Goal: Find contact information: Find contact information

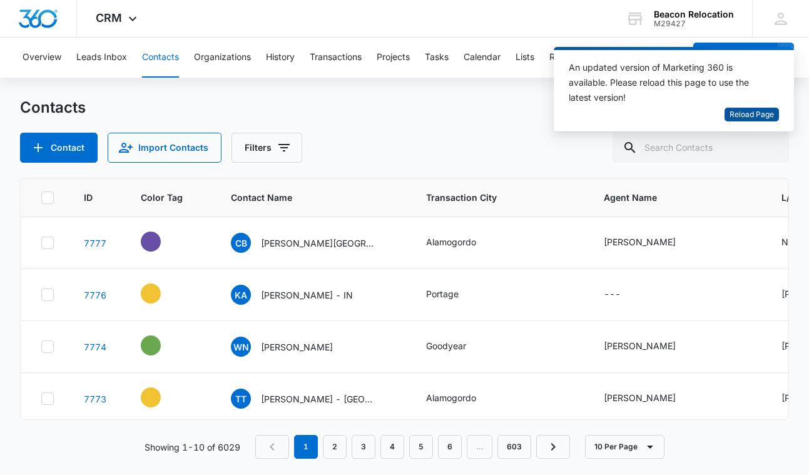
click at [738, 111] on span "Reload Page" at bounding box center [752, 115] width 44 height 12
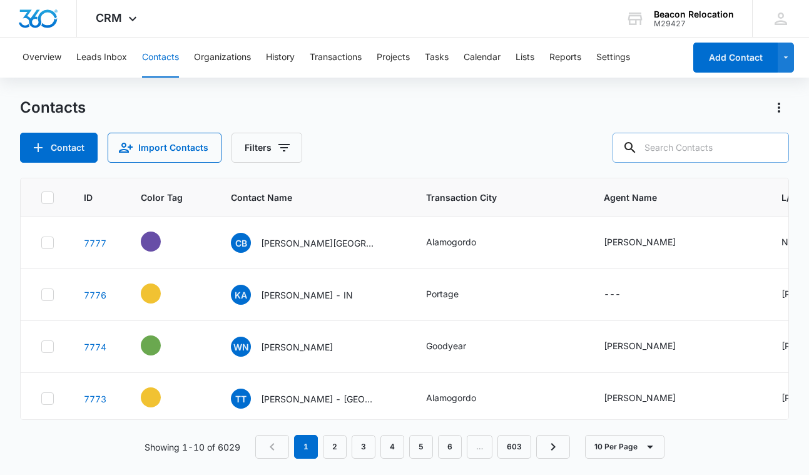
click at [672, 148] on input "text" at bounding box center [701, 148] width 176 height 30
type input "[PERSON_NAME]"
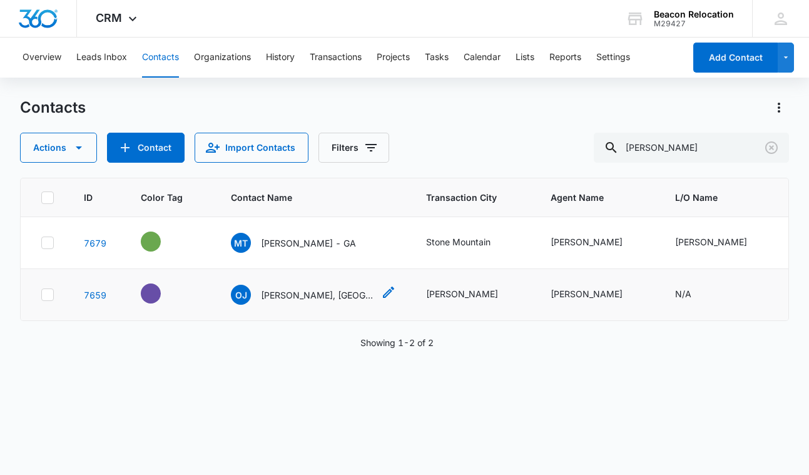
click at [345, 297] on p "[PERSON_NAME], [GEOGRAPHIC_DATA]" at bounding box center [317, 294] width 113 height 13
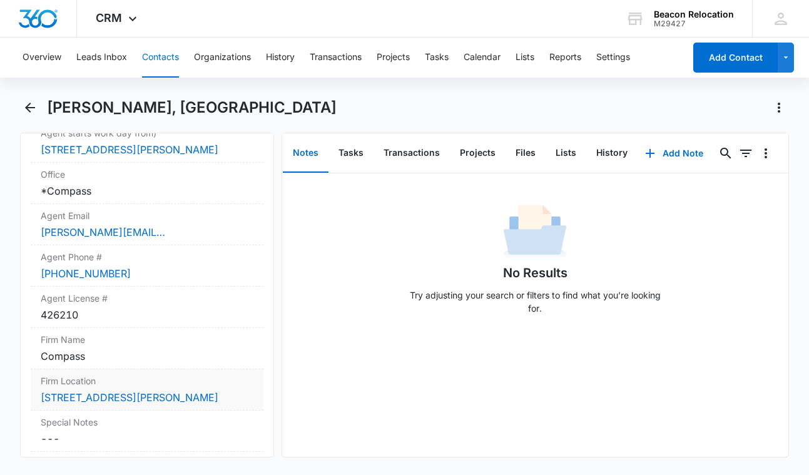
scroll to position [1052, 0]
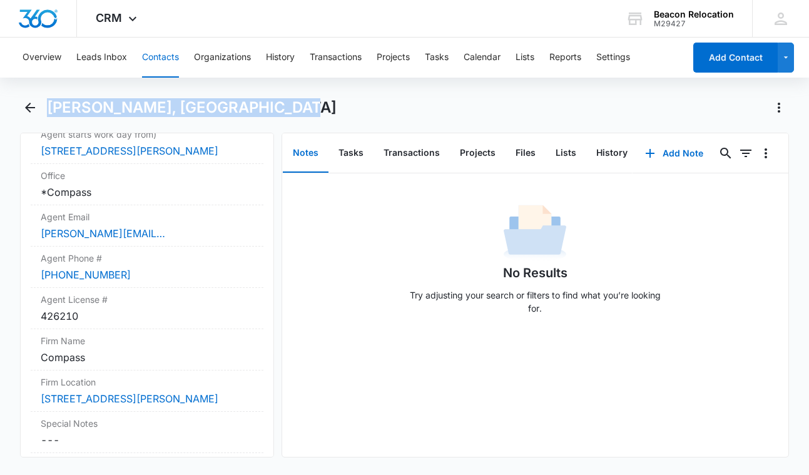
drag, startPoint x: 287, startPoint y: 110, endPoint x: 45, endPoint y: 105, distance: 241.6
click at [45, 105] on div "[PERSON_NAME], [GEOGRAPHIC_DATA]" at bounding box center [404, 115] width 768 height 35
copy h1 "[PERSON_NAME], [GEOGRAPHIC_DATA]"
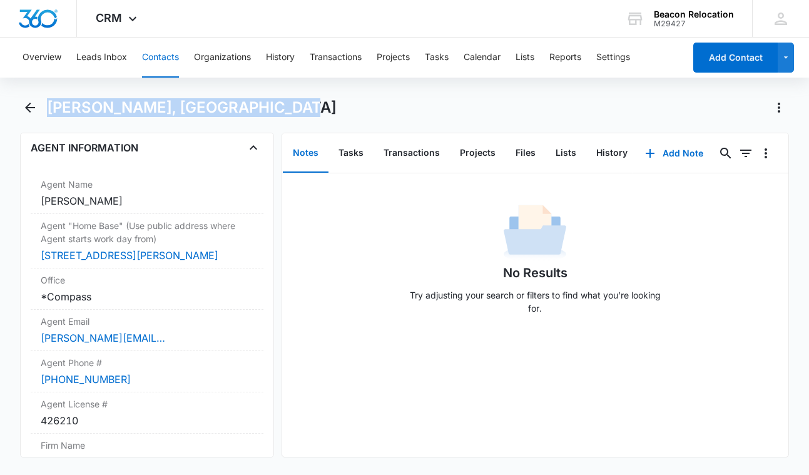
scroll to position [863, 0]
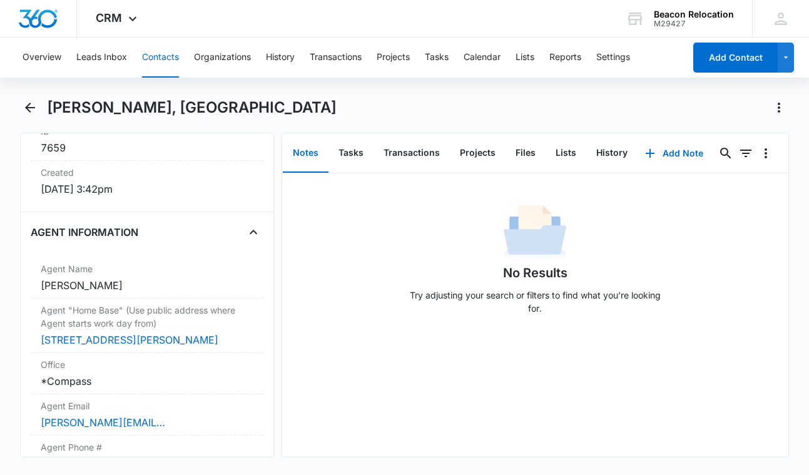
click at [147, 105] on h1 "[PERSON_NAME], [GEOGRAPHIC_DATA]" at bounding box center [192, 107] width 290 height 19
drag, startPoint x: 147, startPoint y: 105, endPoint x: 46, endPoint y: 103, distance: 100.8
click at [46, 103] on div "[PERSON_NAME], [GEOGRAPHIC_DATA]" at bounding box center [404, 115] width 768 height 35
copy h1 "[PERSON_NAME]"
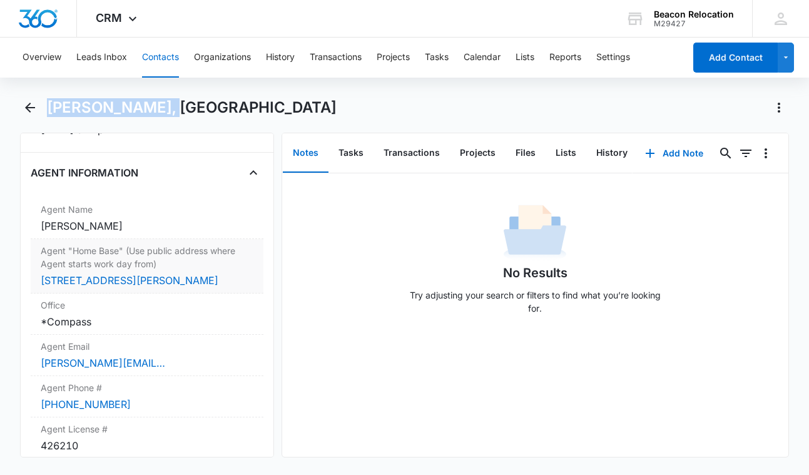
scroll to position [935, 0]
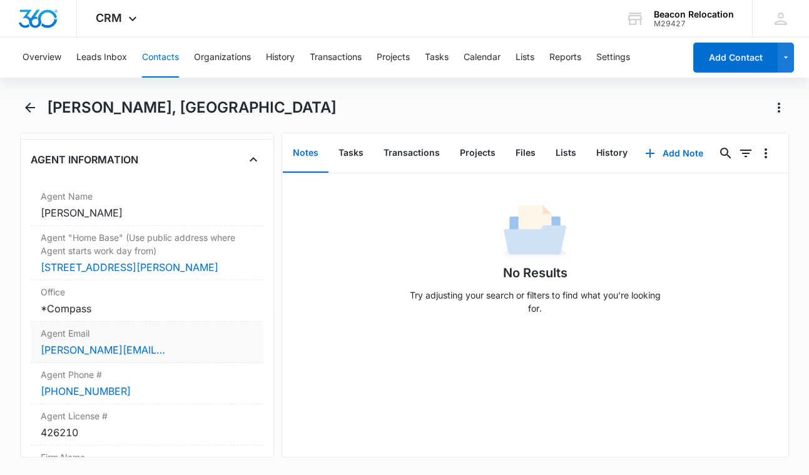
click at [148, 355] on div "[PERSON_NAME][EMAIL_ADDRESS][DOMAIN_NAME]" at bounding box center [147, 349] width 212 height 15
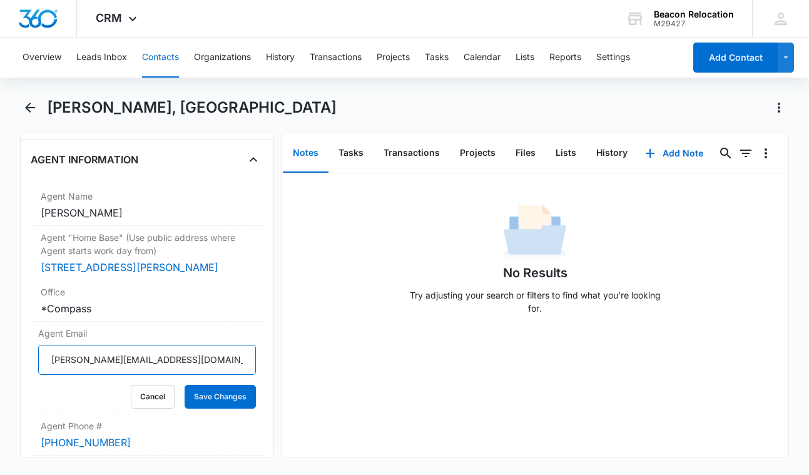
drag, startPoint x: 141, startPoint y: 362, endPoint x: 24, endPoint y: 359, distance: 117.0
click at [24, 359] on div "Remove OJ [PERSON_NAME], [GEOGRAPHIC_DATA] Contact Info Name Cancel Save Change…" at bounding box center [146, 295] width 253 height 325
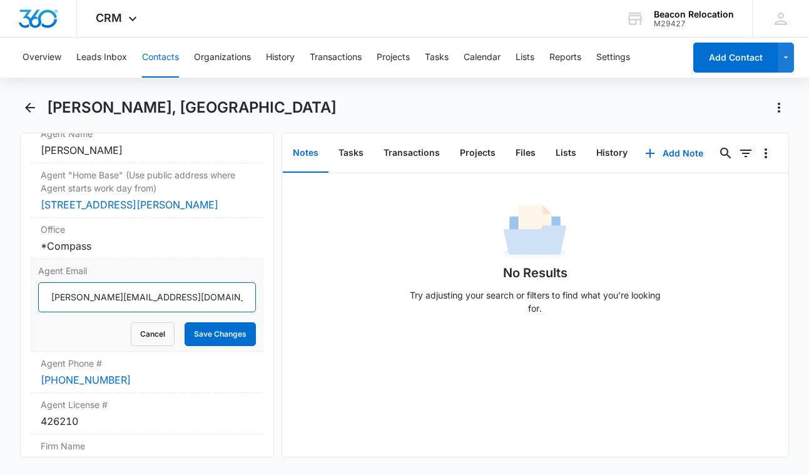
scroll to position [1018, 0]
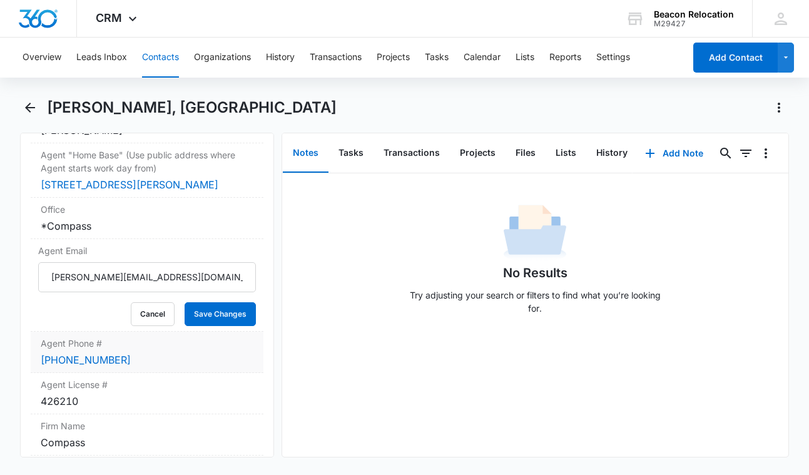
click at [150, 362] on div "[PHONE_NUMBER]" at bounding box center [147, 359] width 212 height 15
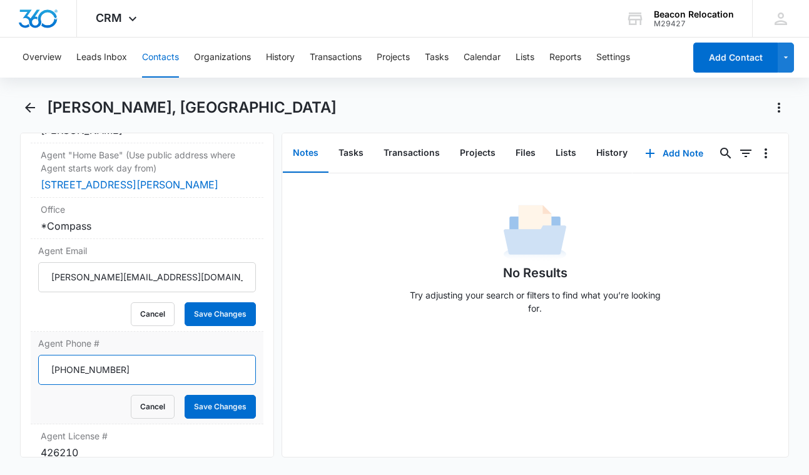
drag, startPoint x: 138, startPoint y: 374, endPoint x: 47, endPoint y: 368, distance: 90.9
click at [46, 369] on input "Agent Phone #" at bounding box center [146, 370] width 217 height 30
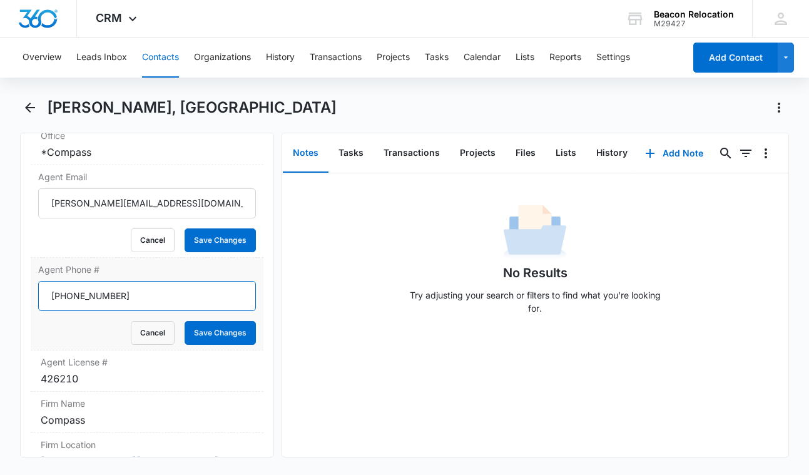
scroll to position [1104, 0]
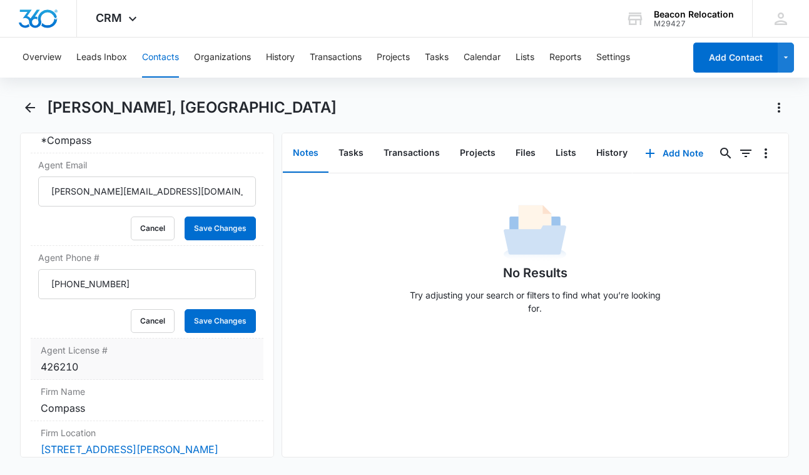
click at [100, 366] on div "426210" at bounding box center [147, 366] width 212 height 15
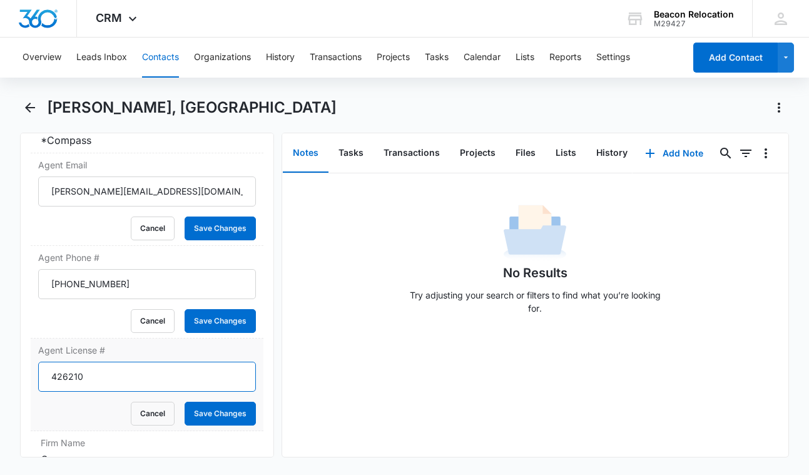
drag, startPoint x: 98, startPoint y: 378, endPoint x: 44, endPoint y: 375, distance: 53.2
click at [44, 375] on input "426210" at bounding box center [146, 377] width 217 height 30
